Goal: Navigation & Orientation: Find specific page/section

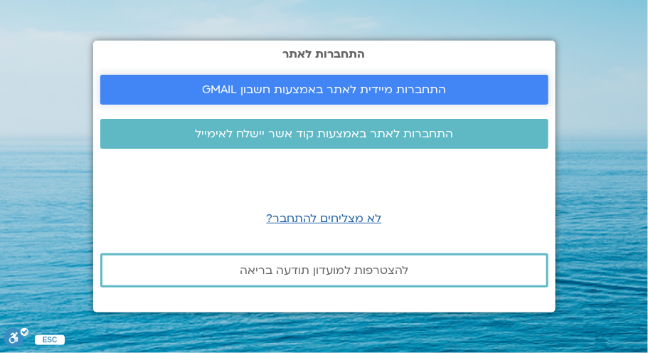
click at [300, 90] on span "התחברות מיידית לאתר באמצעות חשבון GMAIL" at bounding box center [324, 89] width 244 height 13
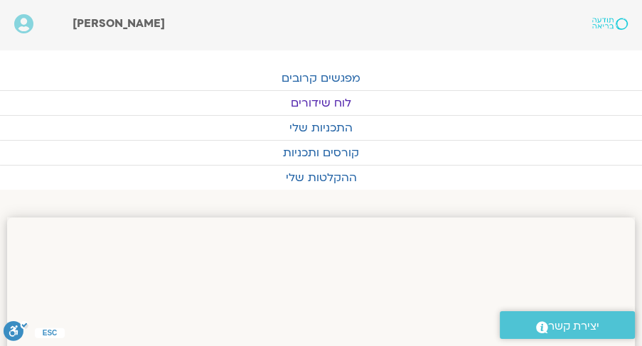
click at [339, 105] on link "לוח שידורים" at bounding box center [321, 103] width 642 height 24
click at [330, 78] on link "מפגשים קרובים" at bounding box center [321, 78] width 642 height 24
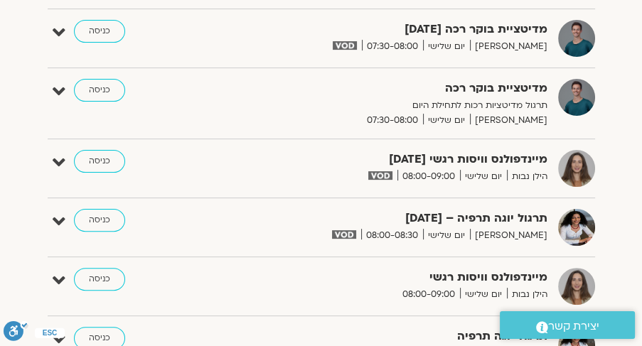
scroll to position [406, 0]
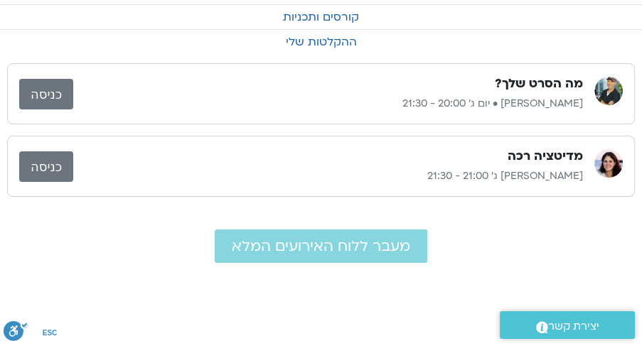
scroll to position [122, 0]
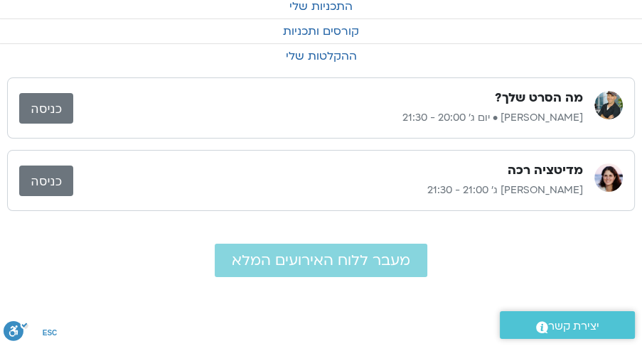
click at [48, 105] on link "כניסה" at bounding box center [46, 108] width 54 height 31
